Goal: Task Accomplishment & Management: Manage account settings

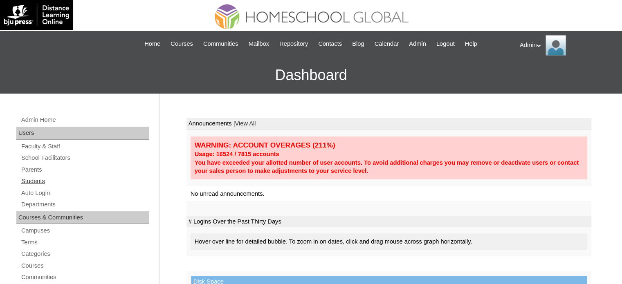
click at [35, 183] on link "Students" at bounding box center [84, 181] width 128 height 10
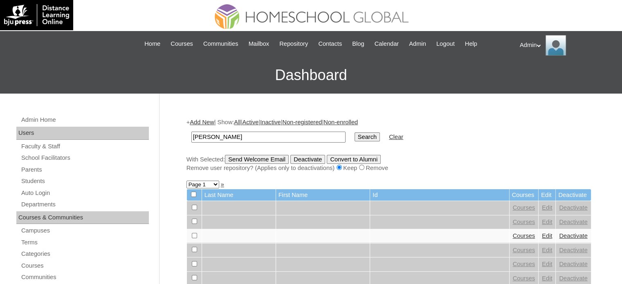
type input "[PERSON_NAME]"
click at [355, 138] on input "Search" at bounding box center [367, 137] width 25 height 9
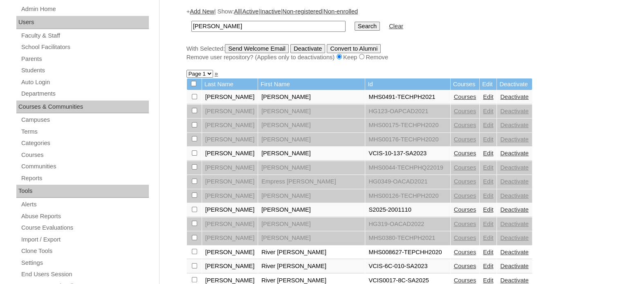
scroll to position [111, 0]
click at [454, 209] on link "Courses" at bounding box center [465, 209] width 22 height 7
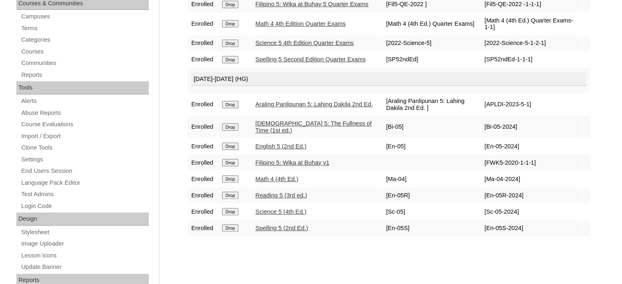
scroll to position [218, 0]
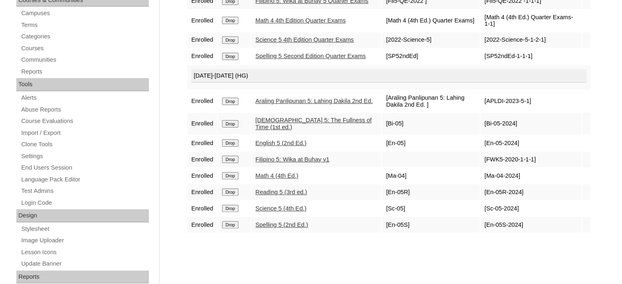
click at [227, 180] on input "Drop" at bounding box center [230, 175] width 16 height 7
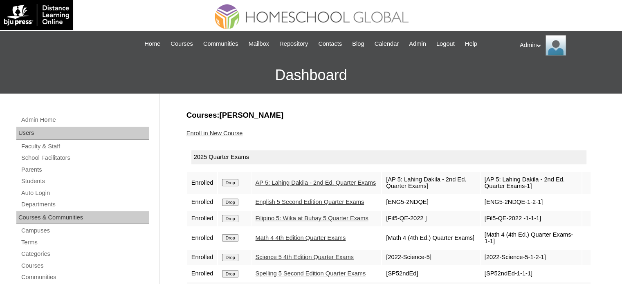
click at [230, 242] on input "Drop" at bounding box center [230, 237] width 16 height 7
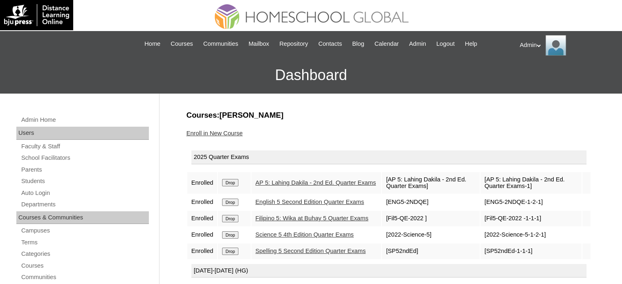
click at [224, 132] on link "Enroll in New Course" at bounding box center [215, 133] width 56 height 7
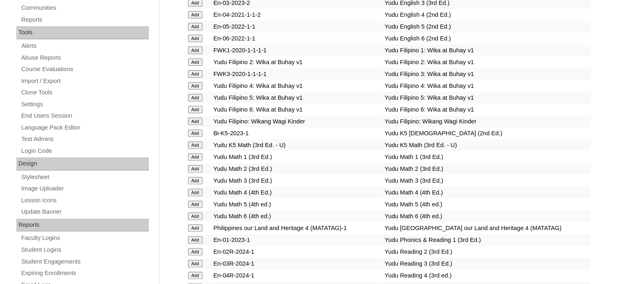
scroll to position [1345, 0]
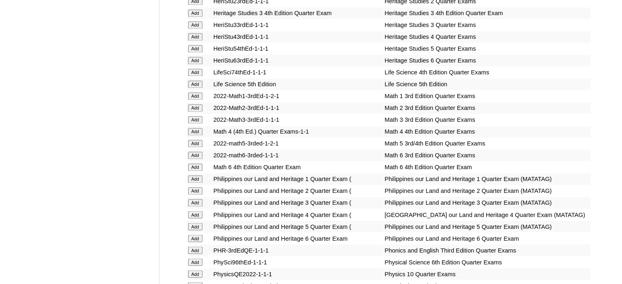
click at [200, 140] on input "Add" at bounding box center [195, 143] width 14 height 7
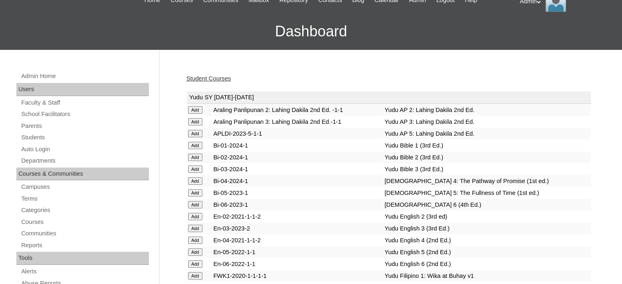
scroll to position [52, 0]
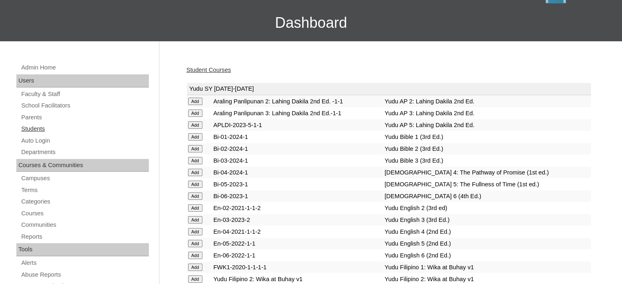
click at [31, 127] on link "Students" at bounding box center [84, 129] width 128 height 10
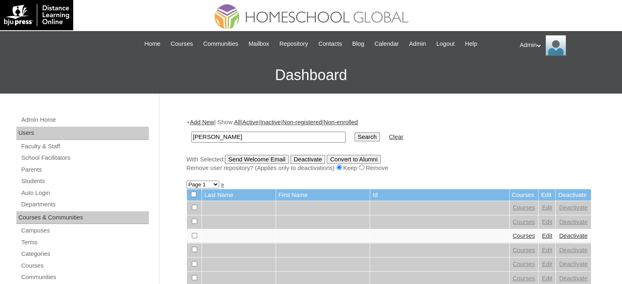
type input "ramirez"
click at [355, 133] on input "Search" at bounding box center [367, 137] width 25 height 9
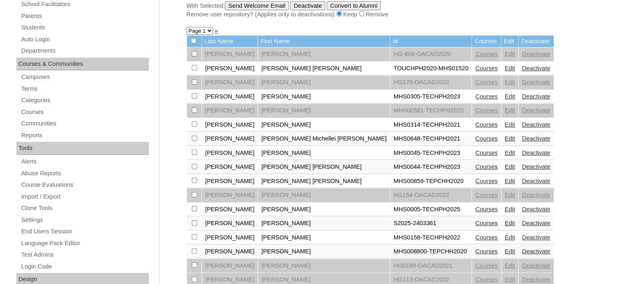
scroll to position [159, 0]
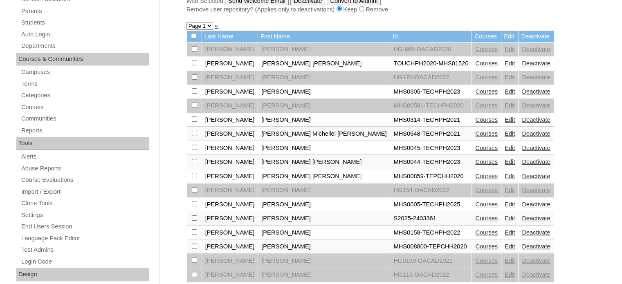
click at [475, 215] on link "Courses" at bounding box center [486, 218] width 22 height 7
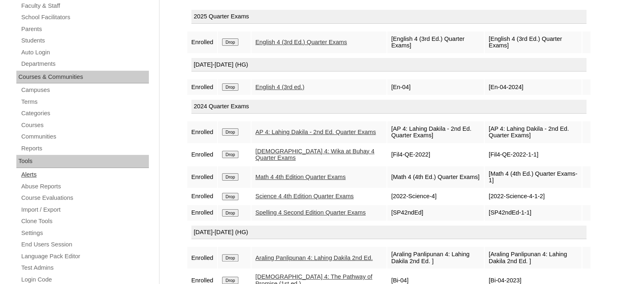
scroll to position [137, 0]
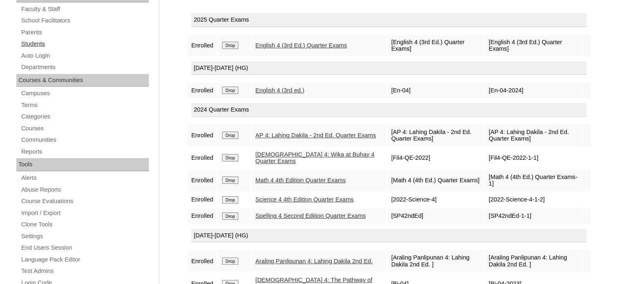
click at [31, 42] on link "Students" at bounding box center [84, 44] width 128 height 10
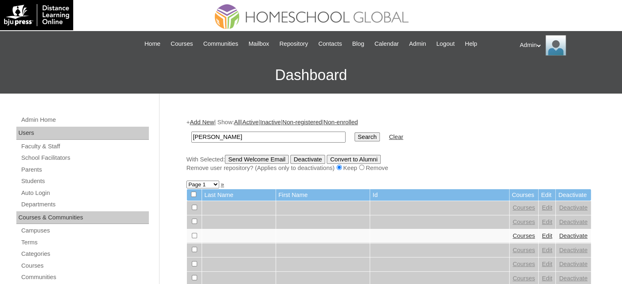
type input "[PERSON_NAME]"
click at [355, 133] on input "Search" at bounding box center [367, 137] width 25 height 9
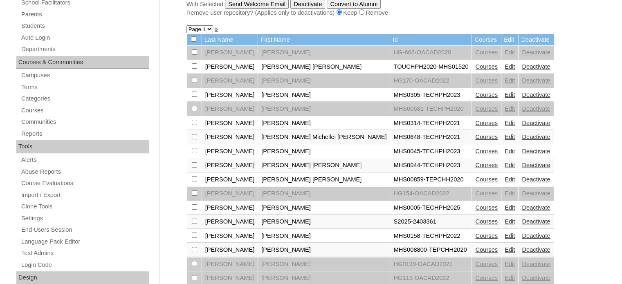
scroll to position [156, 0]
click at [505, 219] on link "Edit" at bounding box center [510, 221] width 10 height 7
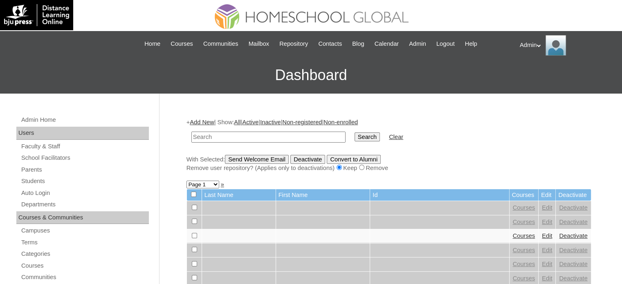
click at [250, 134] on input "text" at bounding box center [268, 137] width 154 height 11
type input "[PERSON_NAME]"
click at [355, 134] on input "Search" at bounding box center [367, 137] width 25 height 9
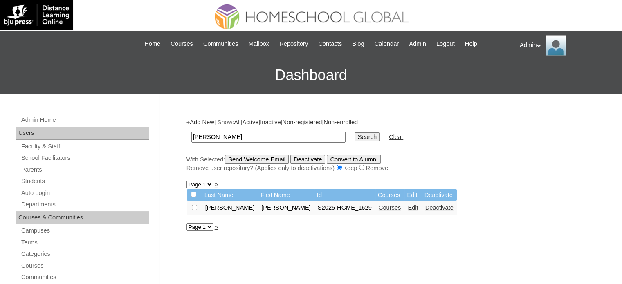
click at [379, 206] on link "Courses" at bounding box center [390, 208] width 22 height 7
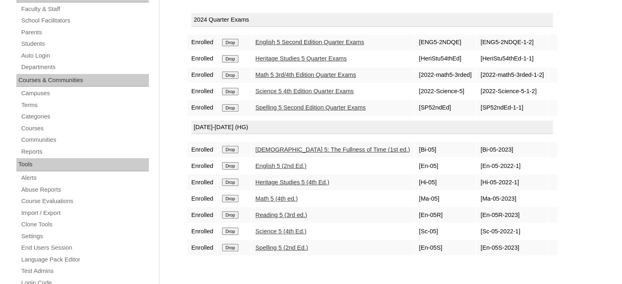
scroll to position [178, 0]
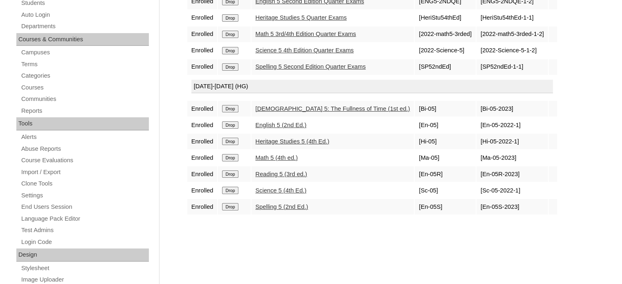
click at [274, 155] on link "Math 5 (4th ed.)" at bounding box center [277, 158] width 42 height 7
click at [37, 11] on link "Auto Login" at bounding box center [84, 15] width 128 height 10
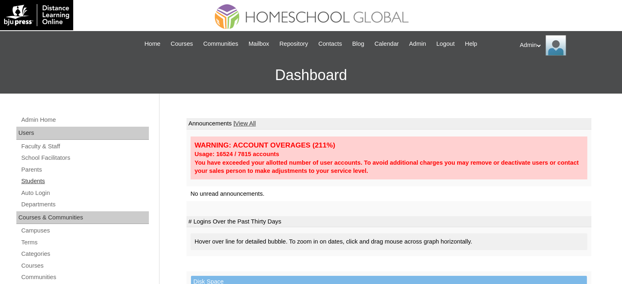
click at [35, 179] on link "Students" at bounding box center [84, 181] width 128 height 10
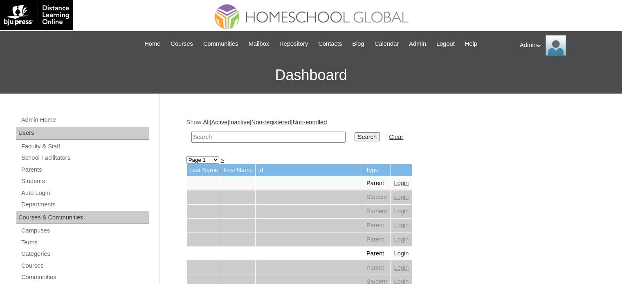
click at [232, 139] on input "text" at bounding box center [268, 137] width 154 height 11
type input "[PERSON_NAME]"
click at [355, 136] on input "Search" at bounding box center [367, 137] width 25 height 9
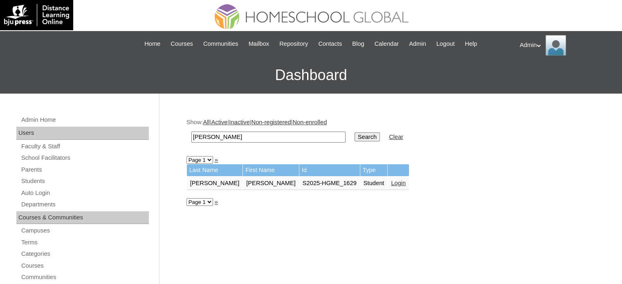
click at [391, 183] on link "Login" at bounding box center [398, 183] width 15 height 7
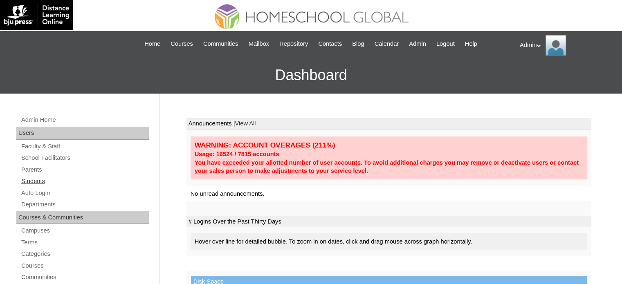
click at [34, 181] on link "Students" at bounding box center [84, 181] width 128 height 10
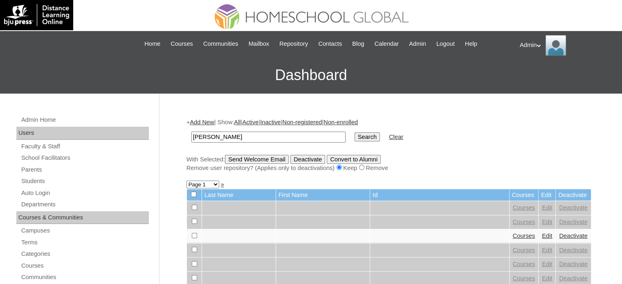
type input "[PERSON_NAME]"
click at [355, 137] on input "Search" at bounding box center [367, 137] width 25 height 9
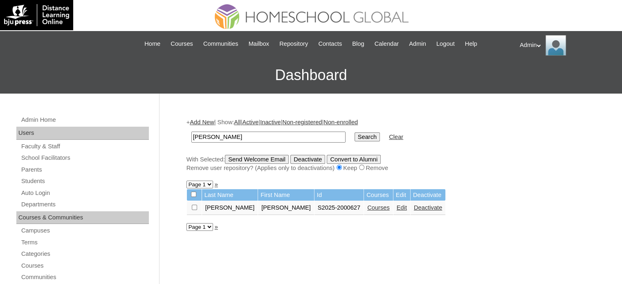
click at [367, 205] on link "Courses" at bounding box center [378, 208] width 22 height 7
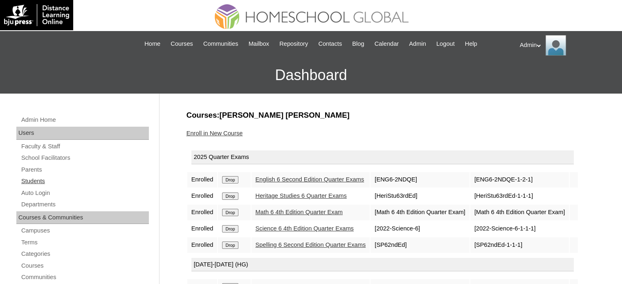
click at [39, 181] on link "Students" at bounding box center [84, 181] width 128 height 10
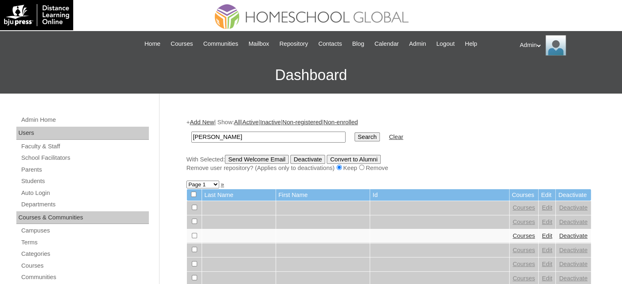
type input "Magno"
click at [355, 139] on input "Search" at bounding box center [367, 137] width 25 height 9
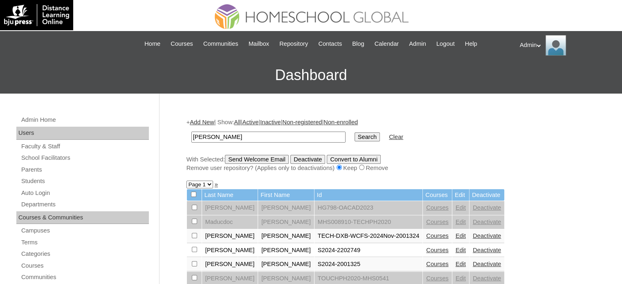
drag, startPoint x: 261, startPoint y: 135, endPoint x: 113, endPoint y: 152, distance: 149.0
type input "clares"
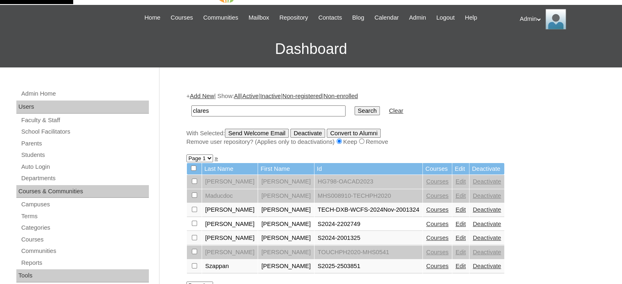
click at [426, 207] on link "Courses" at bounding box center [437, 210] width 22 height 7
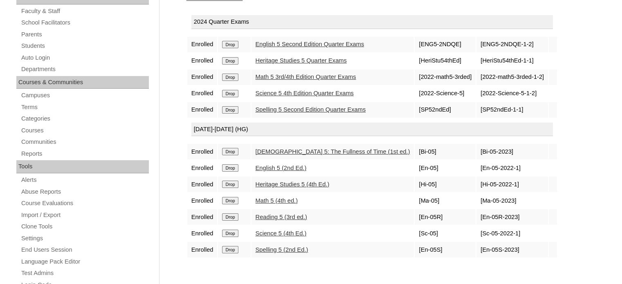
scroll to position [136, 0]
click at [286, 197] on link "Math 5 (4th ed.)" at bounding box center [277, 200] width 42 height 7
click at [36, 42] on link "Students" at bounding box center [84, 45] width 128 height 10
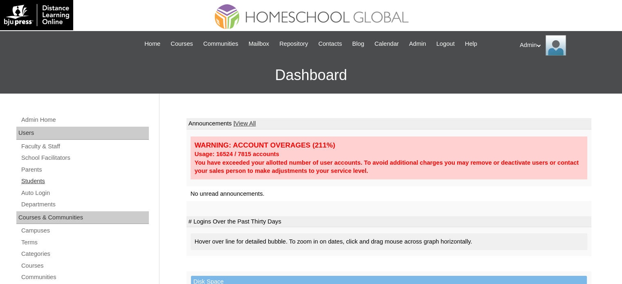
click at [36, 180] on link "Students" at bounding box center [84, 181] width 128 height 10
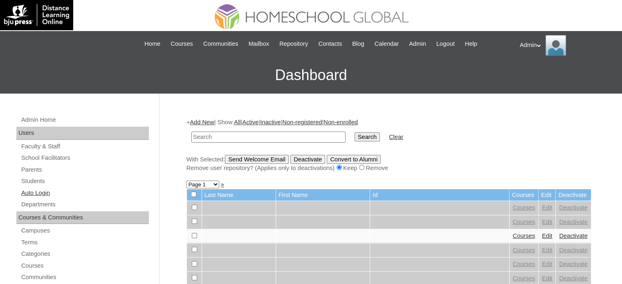
click at [38, 191] on link "Auto Login" at bounding box center [84, 193] width 128 height 10
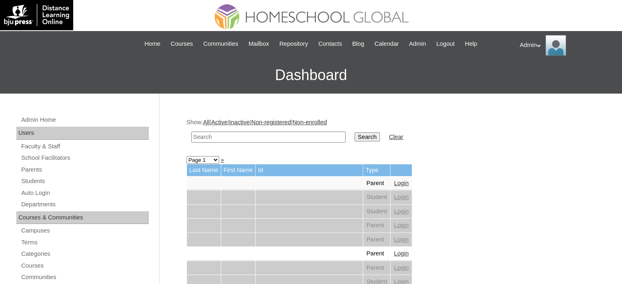
click at [253, 137] on input "text" at bounding box center [268, 137] width 154 height 11
type input "mano"
click at [355, 140] on input "Search" at bounding box center [367, 137] width 25 height 9
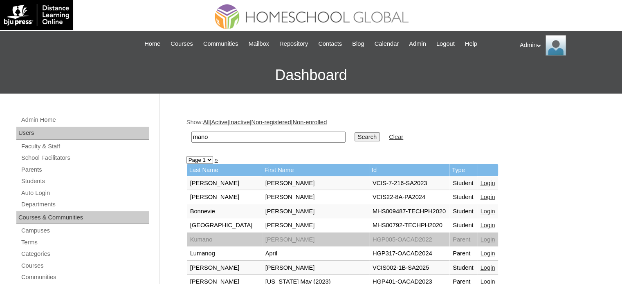
click at [203, 138] on input "mano" at bounding box center [268, 137] width 154 height 11
type input "magno"
click at [355, 137] on input "Search" at bounding box center [367, 137] width 25 height 9
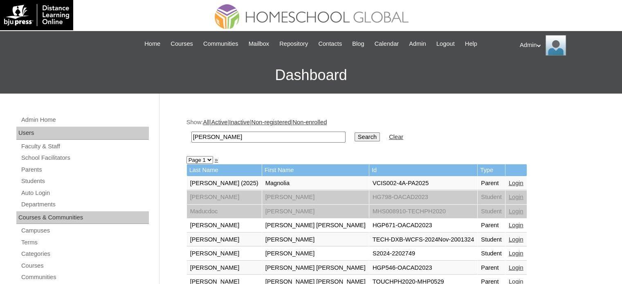
click at [509, 238] on link "Login" at bounding box center [516, 239] width 15 height 7
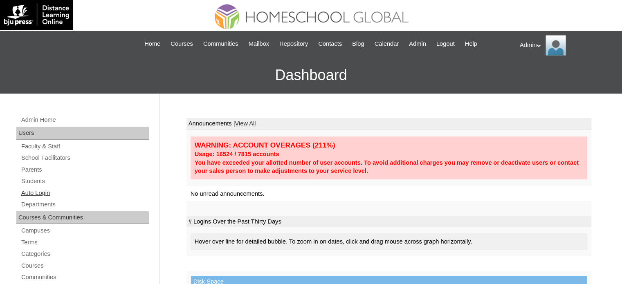
drag, startPoint x: 39, startPoint y: 187, endPoint x: 39, endPoint y: 195, distance: 8.6
click at [39, 195] on link "Auto Login" at bounding box center [84, 193] width 128 height 10
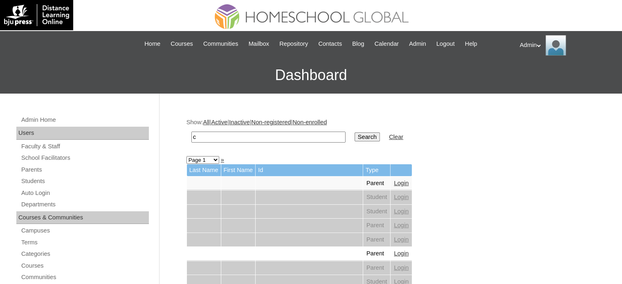
click at [268, 135] on input "c" at bounding box center [268, 137] width 154 height 11
type input "clares"
click at [355, 135] on input "Search" at bounding box center [367, 137] width 25 height 9
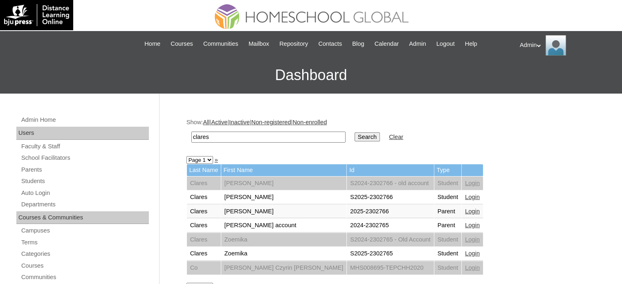
click at [465, 250] on link "Login" at bounding box center [472, 253] width 15 height 7
